Goal: Task Accomplishment & Management: Use online tool/utility

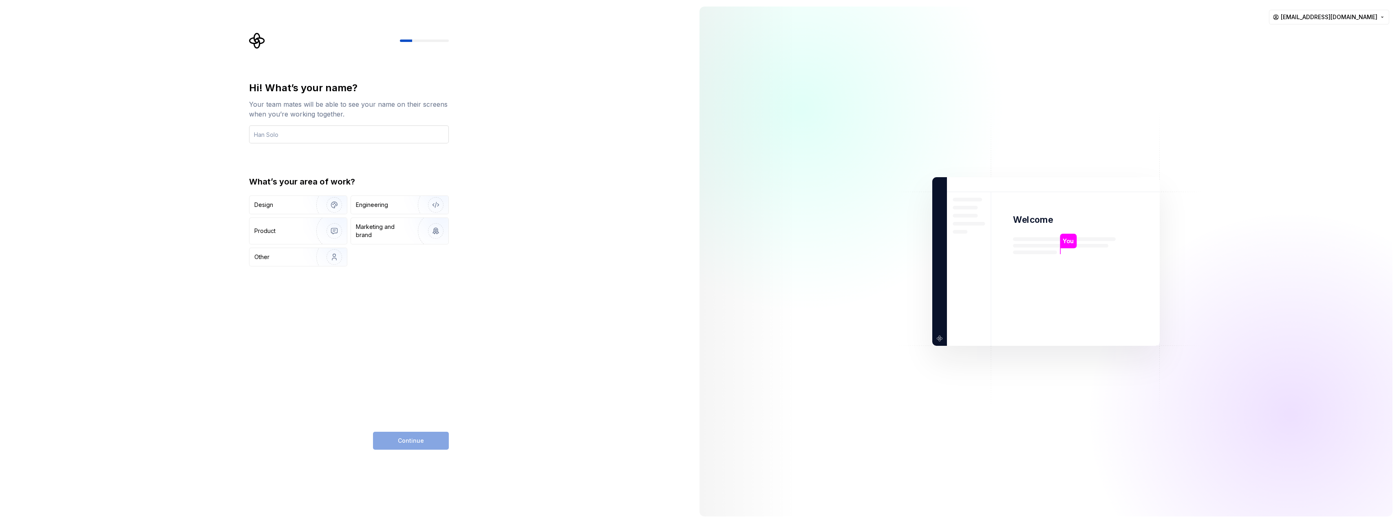
click at [291, 137] on input "text" at bounding box center [349, 135] width 200 height 18
click at [277, 133] on input "text" at bounding box center [349, 135] width 200 height 18
type input "Cyber"
click at [306, 204] on img "button" at bounding box center [329, 205] width 52 height 55
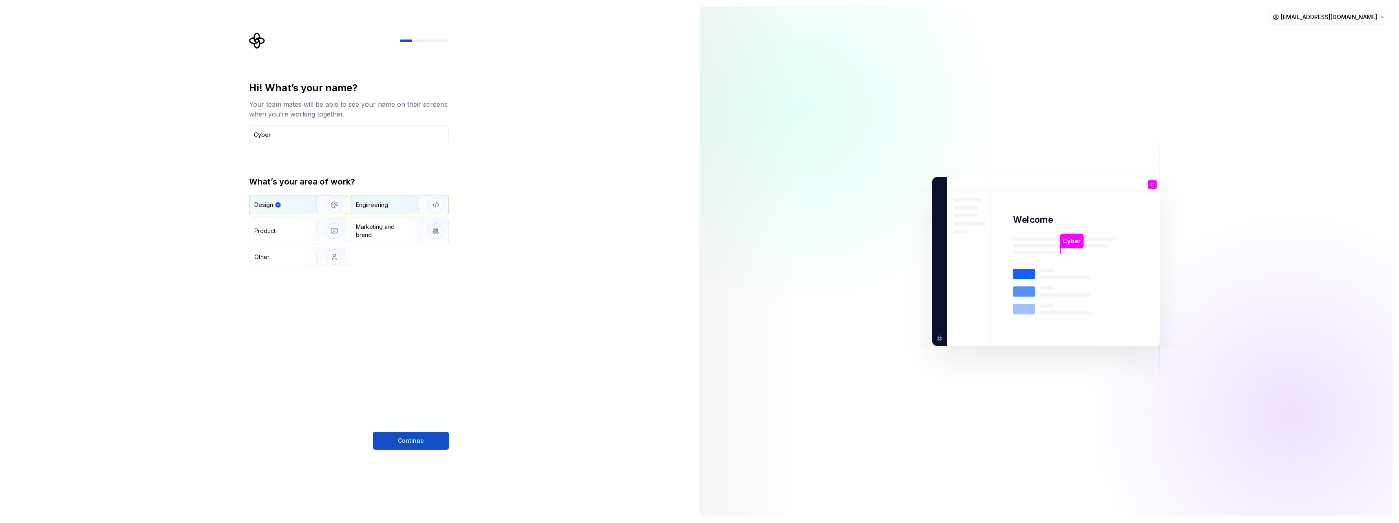
click at [401, 209] on div "Engineering" at bounding box center [388, 205] width 65 height 8
click at [395, 443] on button "Continue" at bounding box center [411, 441] width 76 height 18
click at [304, 198] on img "button" at bounding box center [329, 205] width 52 height 55
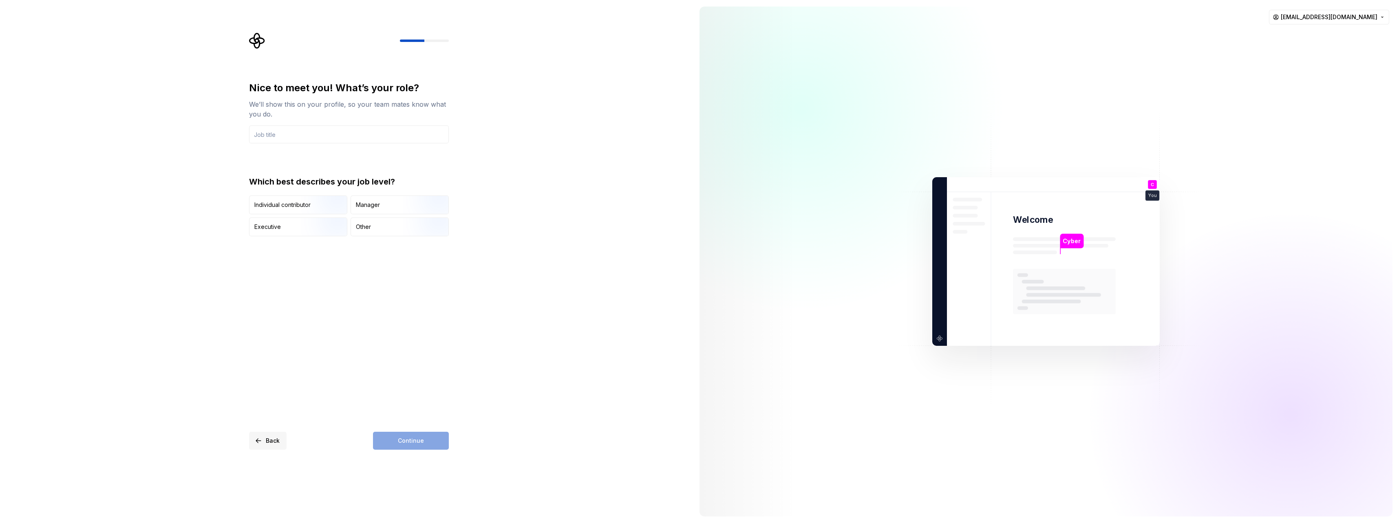
click at [262, 433] on button "Back" at bounding box center [267, 441] width 37 height 18
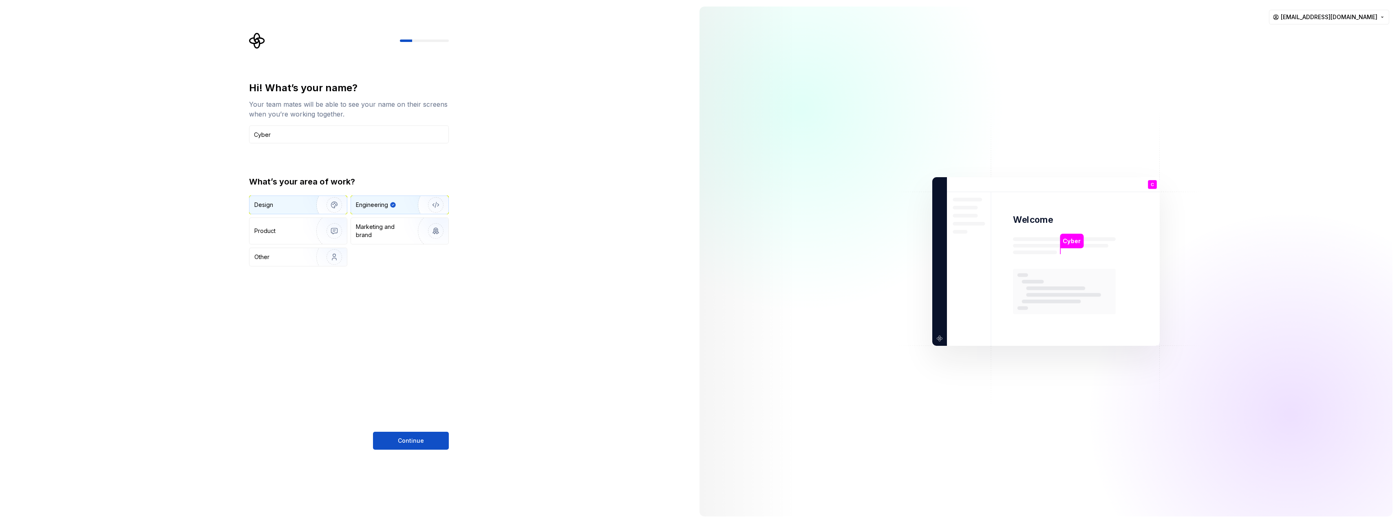
click at [286, 202] on div "Design" at bounding box center [279, 205] width 51 height 8
click at [406, 441] on span "Continue" at bounding box center [411, 441] width 26 height 8
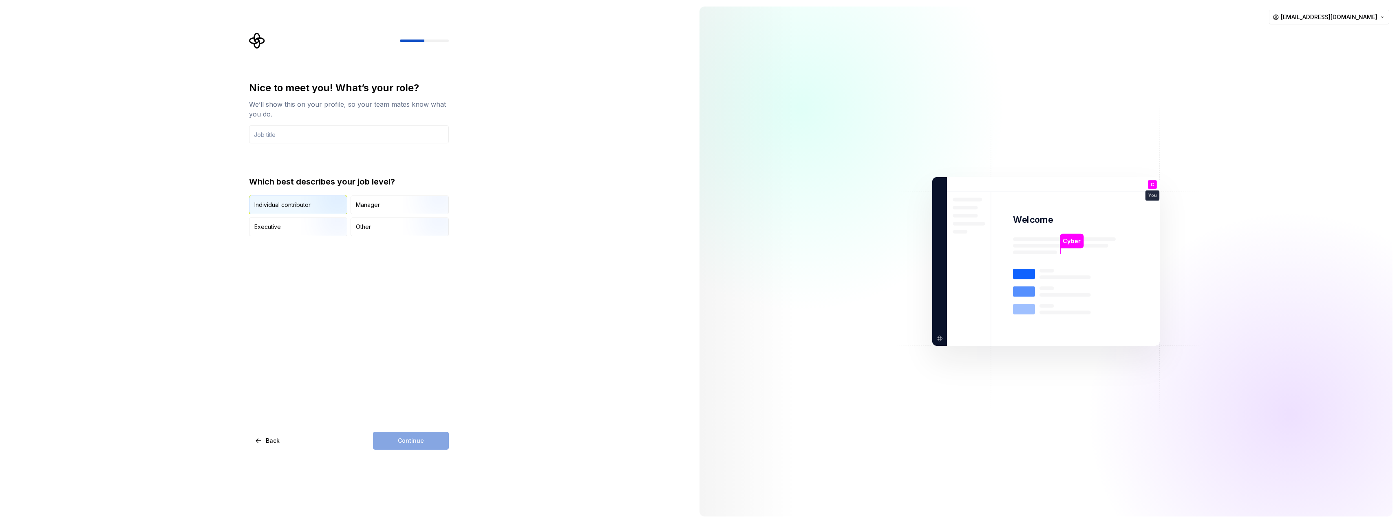
click at [293, 206] on div "Individual contributor" at bounding box center [282, 205] width 56 height 8
click at [410, 445] on div "Continue" at bounding box center [411, 441] width 76 height 18
click at [378, 225] on div "Other" at bounding box center [399, 227] width 97 height 18
click at [378, 209] on div "Manager" at bounding box center [399, 205] width 97 height 18
click at [298, 221] on div "Executive" at bounding box center [297, 227] width 97 height 18
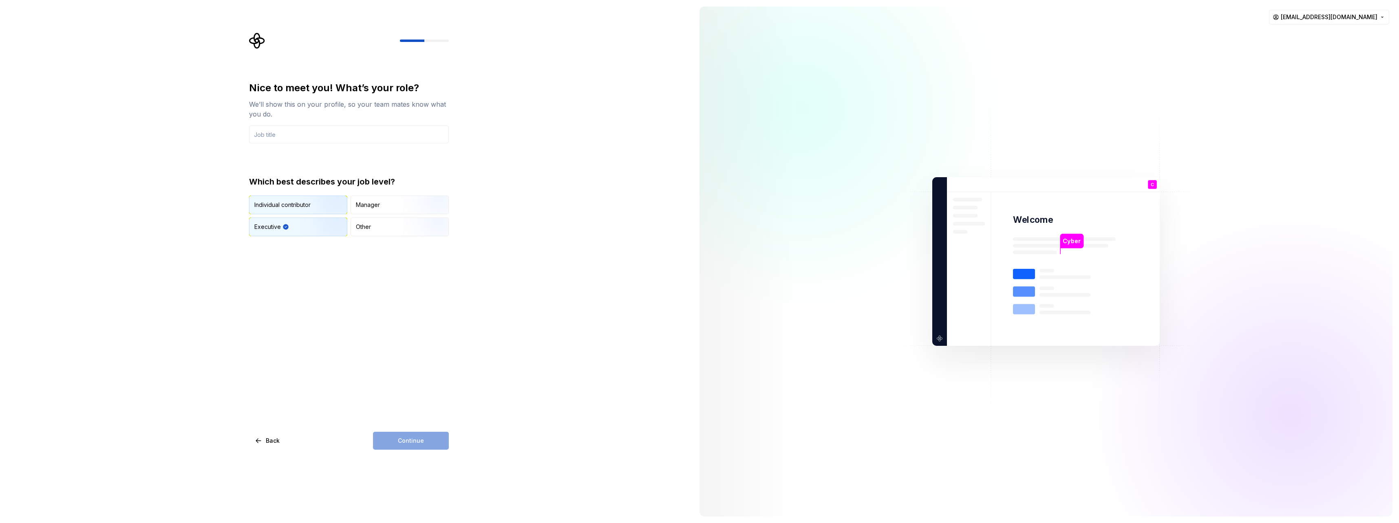
click at [290, 205] on div "Individual contributor" at bounding box center [282, 205] width 56 height 8
click at [291, 134] on input "text" at bounding box center [349, 135] width 200 height 18
drag, startPoint x: 274, startPoint y: 109, endPoint x: 243, endPoint y: 83, distance: 41.1
click at [243, 83] on div "Nice to meet you! What’s your role? We’ll show this on your profile, so your te…" at bounding box center [346, 261] width 693 height 523
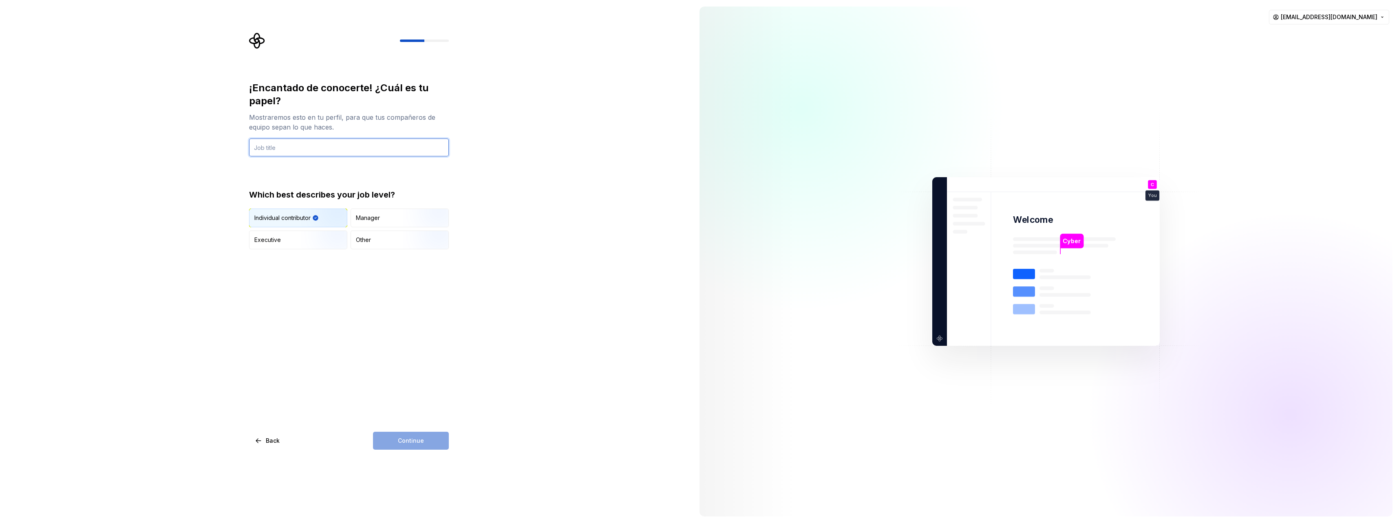
click at [340, 146] on input "text" at bounding box center [349, 148] width 200 height 18
type input "Diseñador"
click at [407, 441] on span "Continue" at bounding box center [411, 441] width 26 height 8
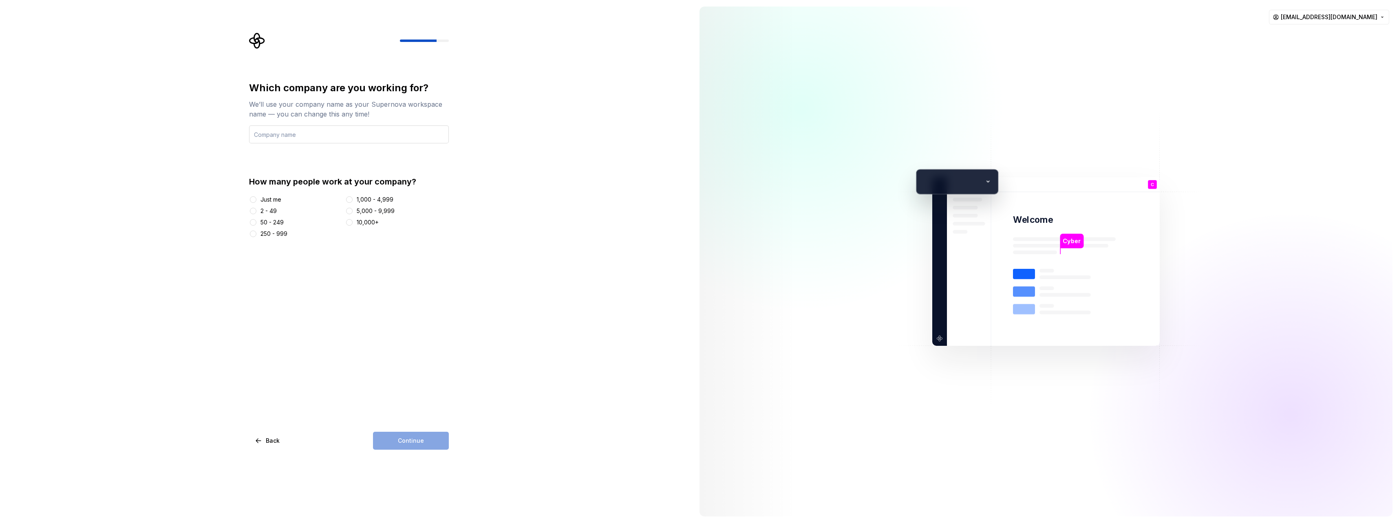
click at [298, 130] on input "text" at bounding box center [349, 135] width 200 height 18
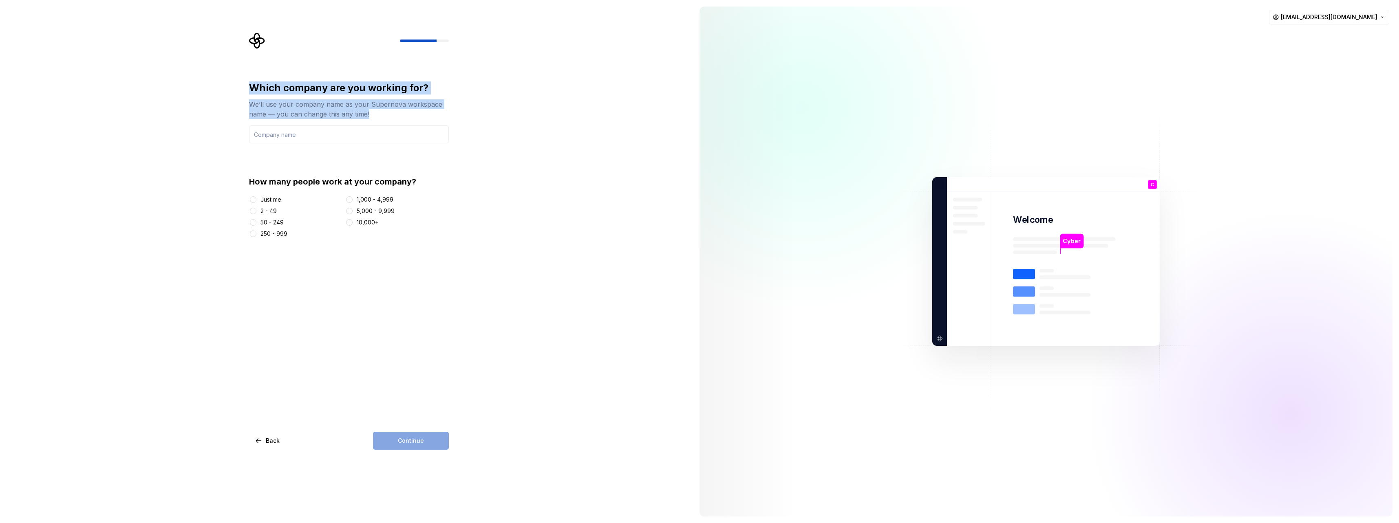
drag, startPoint x: 366, startPoint y: 110, endPoint x: 214, endPoint y: 77, distance: 154.9
click at [214, 77] on div "Which company are you working for? We’ll use your company name as your Supernov…" at bounding box center [346, 261] width 693 height 523
drag, startPoint x: 214, startPoint y: 77, endPoint x: 299, endPoint y: 87, distance: 84.9
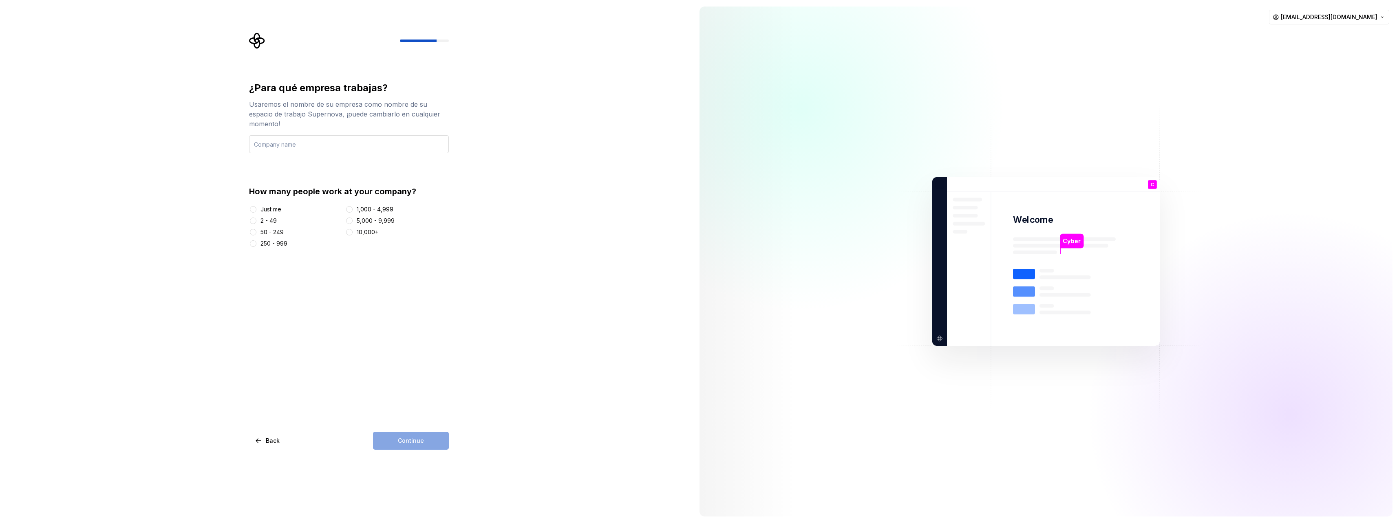
click at [306, 147] on input "text" at bounding box center [349, 144] width 200 height 18
type input "Cyberleakwatch"
click at [252, 219] on button "2 - 49" at bounding box center [253, 221] width 7 height 7
click at [408, 441] on span "Continue" at bounding box center [411, 441] width 26 height 8
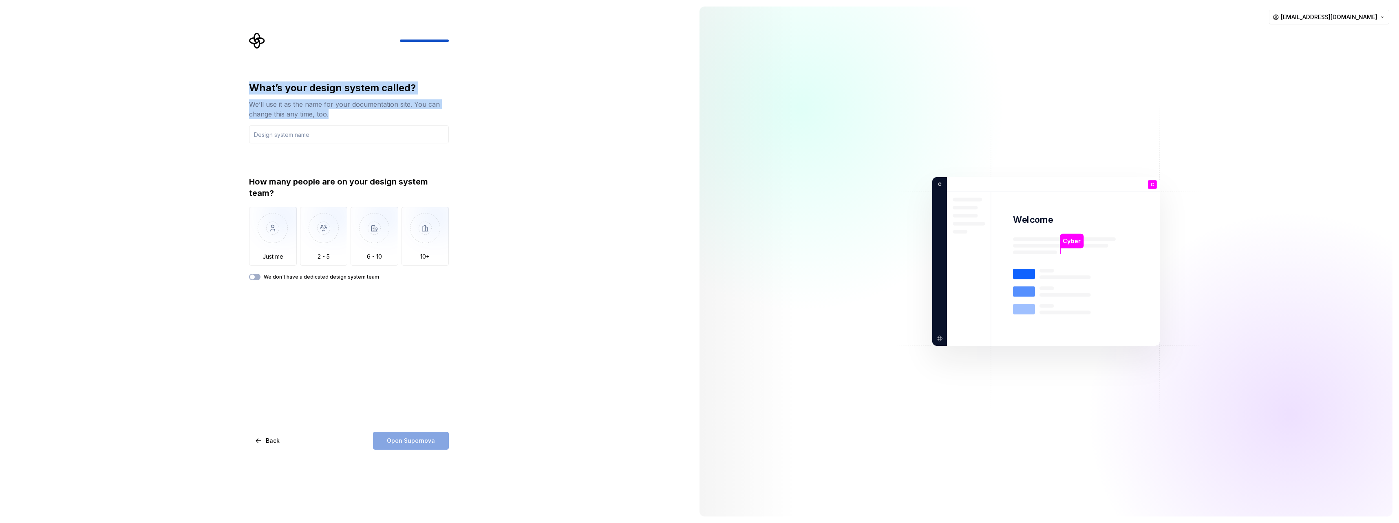
drag, startPoint x: 340, startPoint y: 116, endPoint x: 232, endPoint y: 92, distance: 110.3
click at [232, 92] on div "What’s your design system called? We’ll use it as the name for your documentati…" at bounding box center [346, 261] width 693 height 523
drag, startPoint x: 232, startPoint y: 92, endPoint x: 313, endPoint y: 100, distance: 81.6
click at [322, 134] on input "text" at bounding box center [349, 135] width 200 height 18
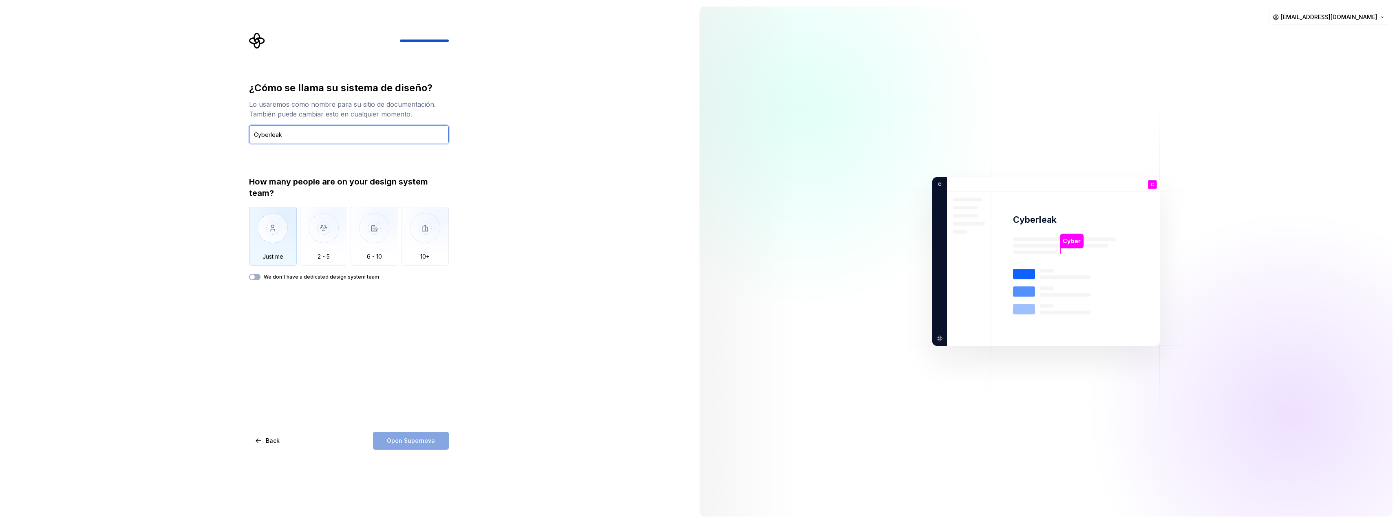
type input "Cyberleak"
click at [262, 253] on img "button" at bounding box center [273, 234] width 48 height 55
click at [428, 442] on span "Open Supernova" at bounding box center [411, 441] width 48 height 8
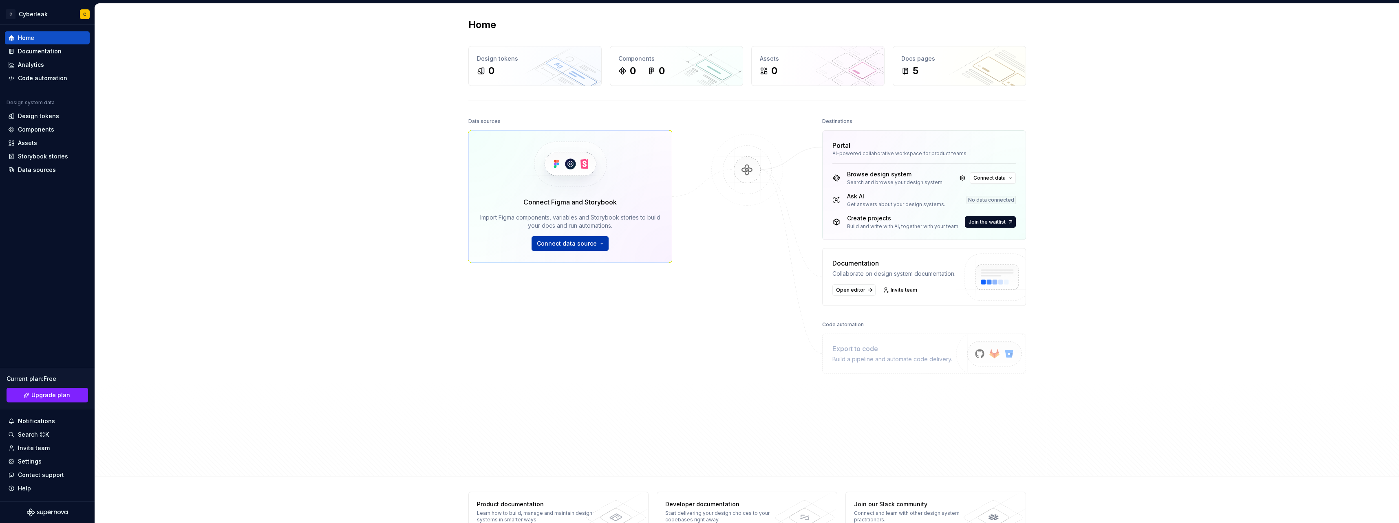
click at [558, 248] on button "Connect data source" at bounding box center [569, 243] width 77 height 15
click at [577, 315] on div "Figma Variables Plugin Import variables as design tokens." at bounding box center [588, 313] width 84 height 15
click at [505, 64] on div "Design tokens 0" at bounding box center [535, 65] width 132 height 39
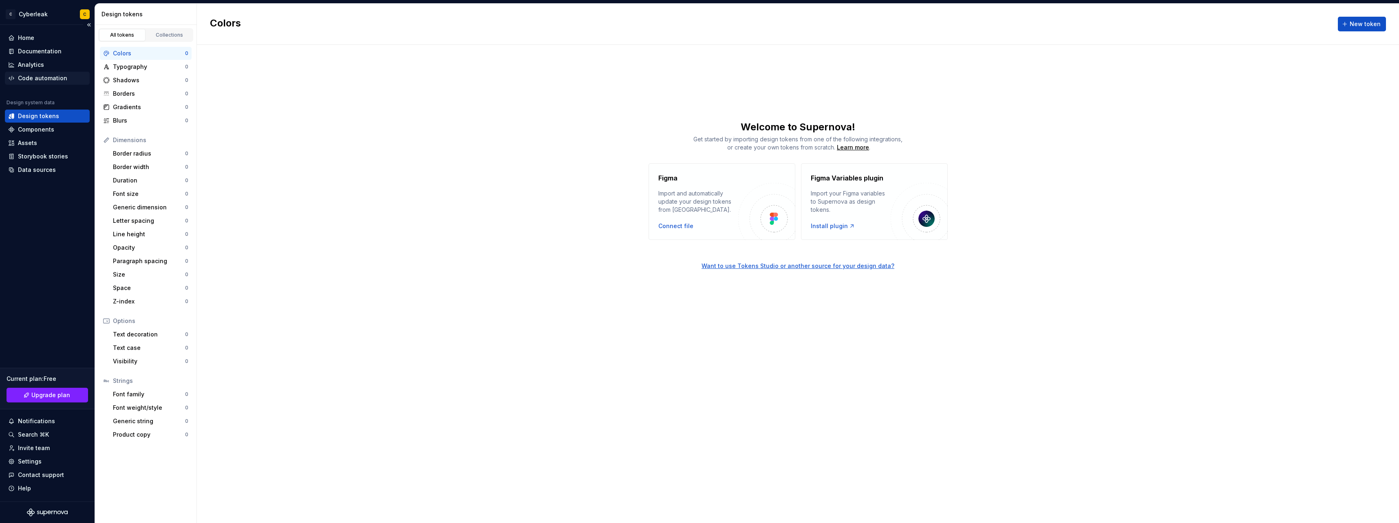
click at [13, 78] on icon at bounding box center [11, 78] width 7 height 7
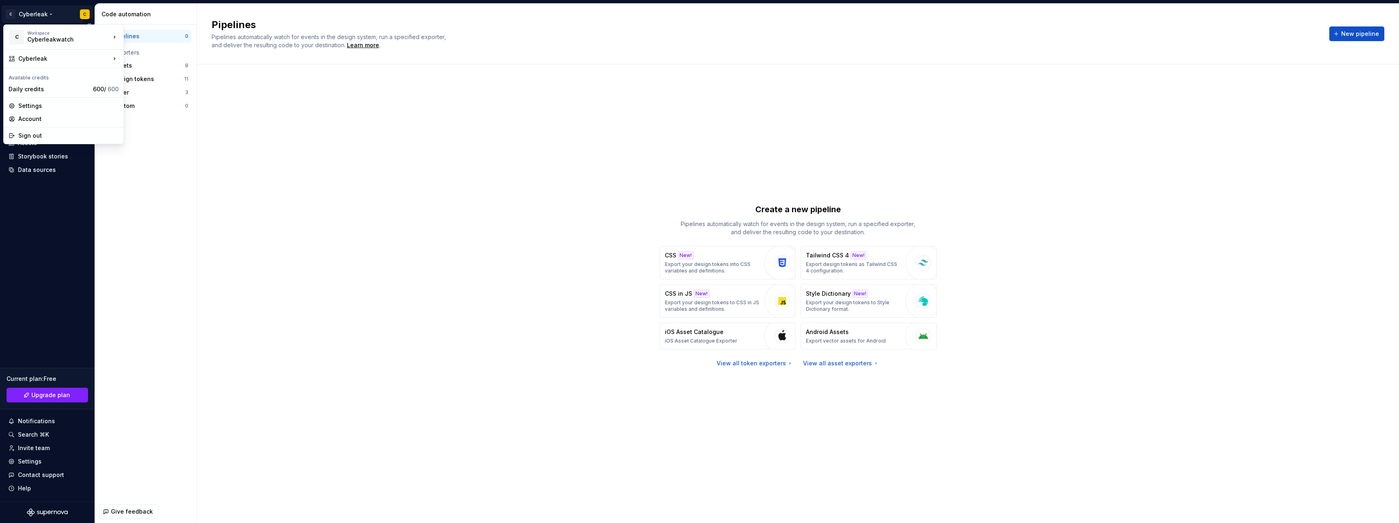
click at [23, 11] on html "C Cyberleak C Home Documentation Analytics Code automation Design system data D…" at bounding box center [699, 261] width 1399 height 523
click at [29, 57] on div "Cyberleak" at bounding box center [64, 59] width 92 height 8
click at [273, 146] on html "C Cyberleak C Home Documentation Analytics Code automation Design system data D…" at bounding box center [699, 261] width 1399 height 523
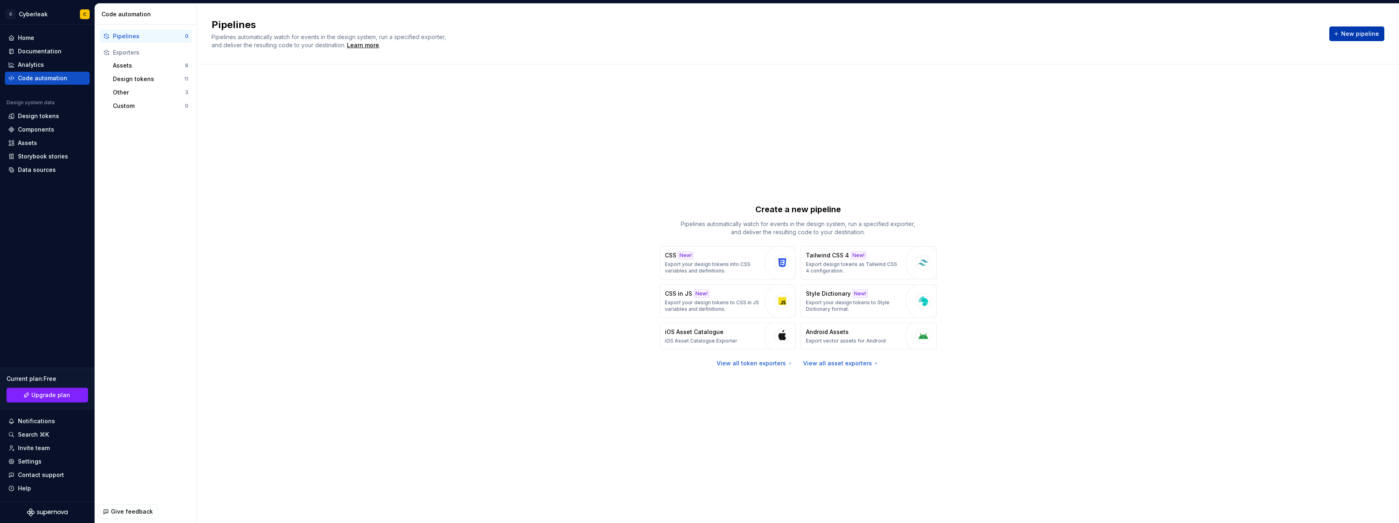
click at [1354, 31] on span "New pipeline" at bounding box center [1360, 34] width 38 height 8
